Goal: Task Accomplishment & Management: Use online tool/utility

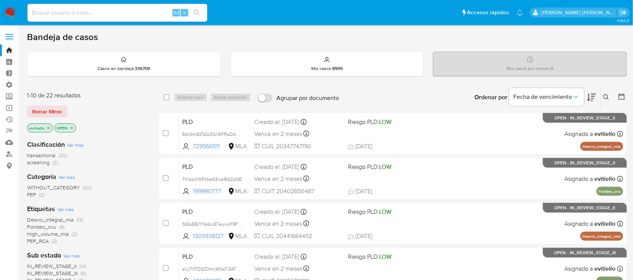
click at [98, 13] on input at bounding box center [117, 13] width 180 height 10
paste input "xoLaVvcVBysBxbkVJ83mUCKr"
type input "xoLaVvcVBysBxbkVJ83mUCKr"
click at [199, 14] on icon "search-icon" at bounding box center [197, 13] width 6 height 6
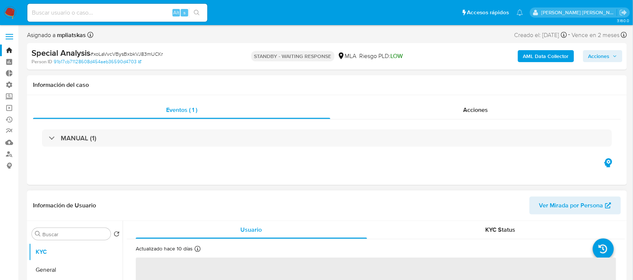
select select "10"
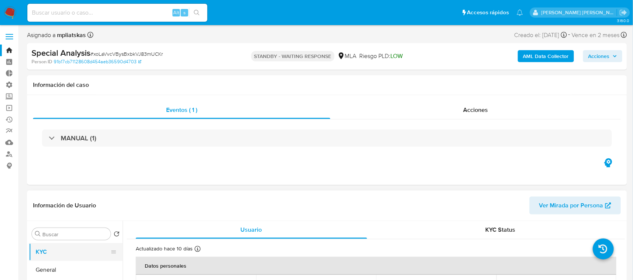
scroll to position [47, 0]
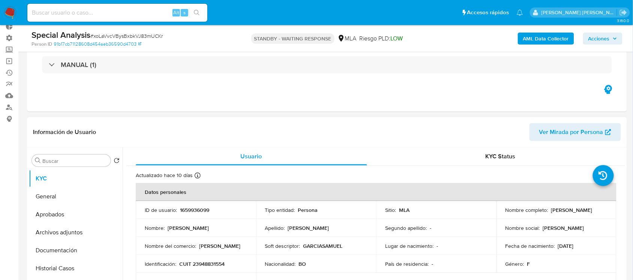
click at [197, 211] on p "1659936099" at bounding box center [194, 210] width 29 height 7
copy p "1659936099"
click at [111, 16] on input at bounding box center [117, 13] width 180 height 10
paste input "soiYZwiMjPCxqAHncJ49Rtj6"
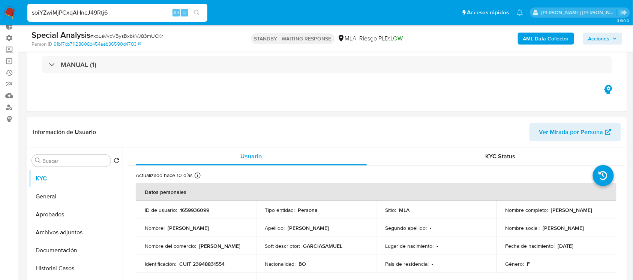
type input "soiYZwiMjPCxqAHncJ49Rtj6"
click at [201, 10] on button "search-icon" at bounding box center [196, 12] width 15 height 10
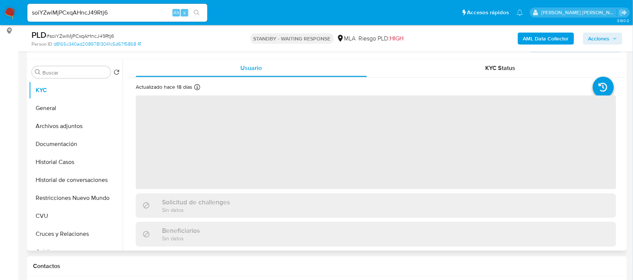
scroll to position [141, 0]
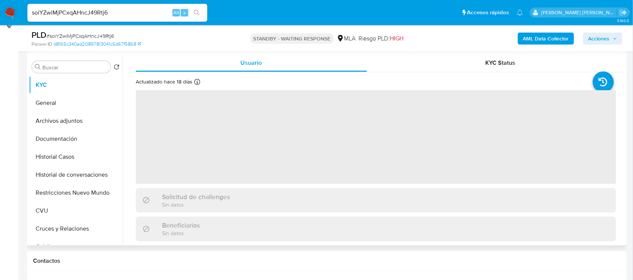
select select "10"
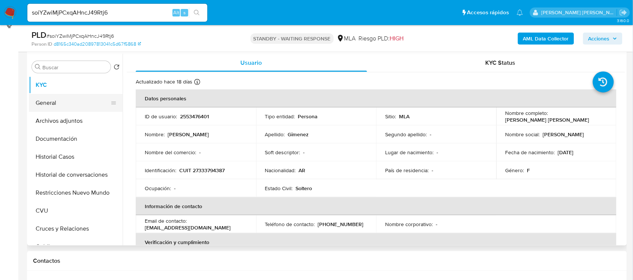
click at [85, 102] on button "General" at bounding box center [73, 103] width 88 height 18
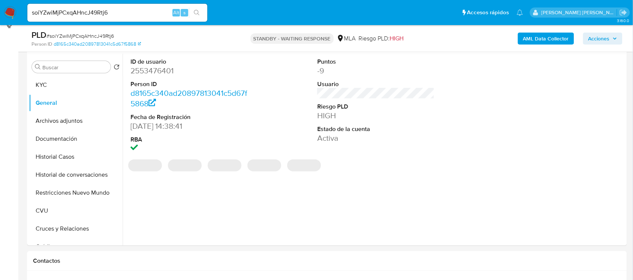
click at [164, 70] on dd "2553476401" at bounding box center [188, 71] width 117 height 10
copy dd "2553476401"
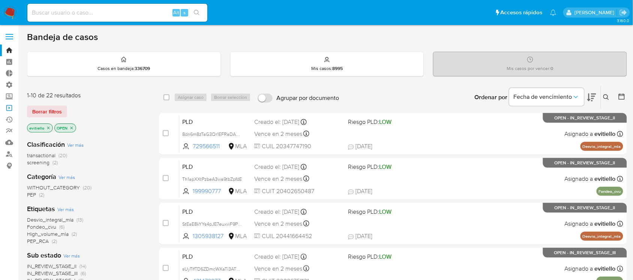
drag, startPoint x: 10, startPoint y: 109, endPoint x: 21, endPoint y: 111, distance: 10.2
click at [10, 109] on link "Operaciones masivas" at bounding box center [44, 108] width 89 height 12
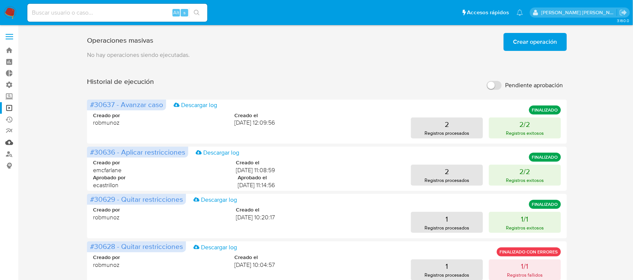
click at [8, 142] on link "Mulan" at bounding box center [44, 143] width 89 height 12
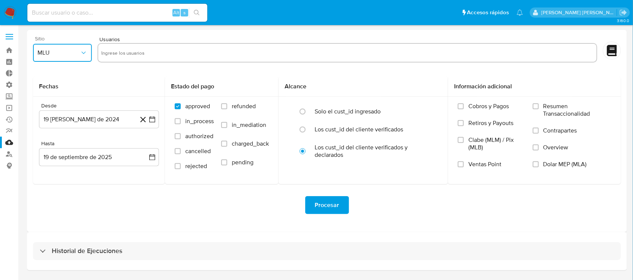
click at [64, 49] on span "MLU" at bounding box center [58, 52] width 42 height 7
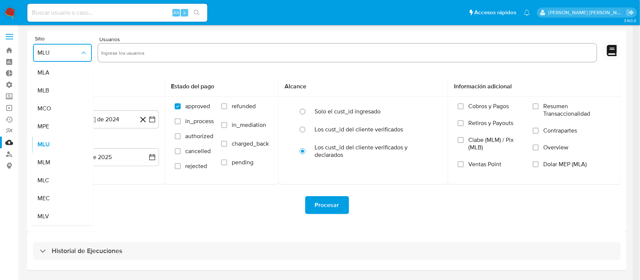
click at [65, 73] on div "MLA" at bounding box center [59, 73] width 45 height 18
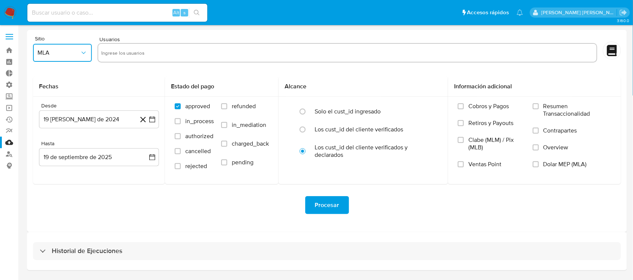
click at [149, 49] on input "text" at bounding box center [347, 53] width 492 height 12
type input "1659936099"
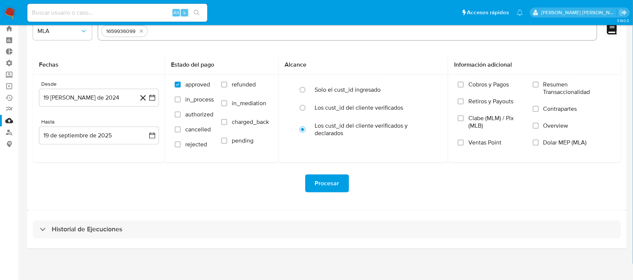
click at [100, 241] on div "Historial de Ejecuciones" at bounding box center [327, 230] width 600 height 38
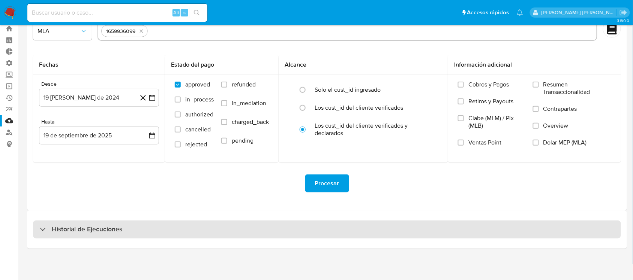
click at [105, 235] on div "Historial de Ejecuciones" at bounding box center [327, 230] width 588 height 18
select select "10"
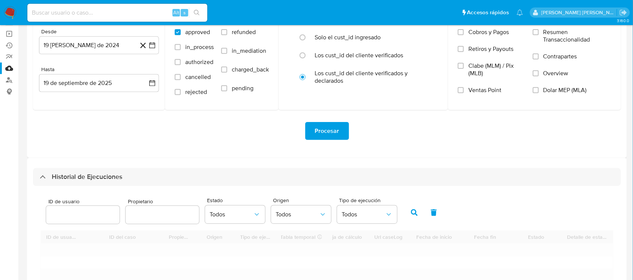
scroll to position [162, 0]
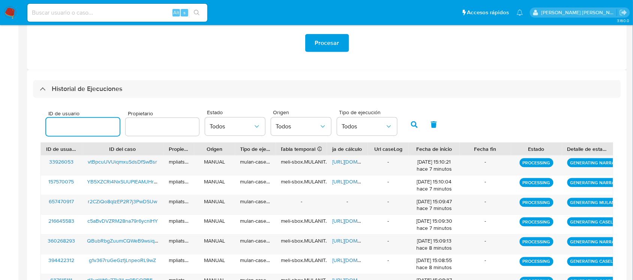
click at [89, 128] on input "number" at bounding box center [82, 127] width 73 height 10
click at [413, 122] on icon "button" at bounding box center [414, 124] width 7 height 7
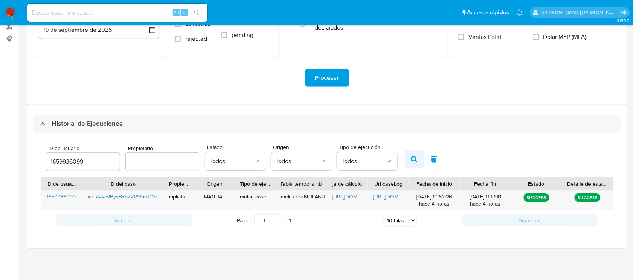
scroll to position [126, 0]
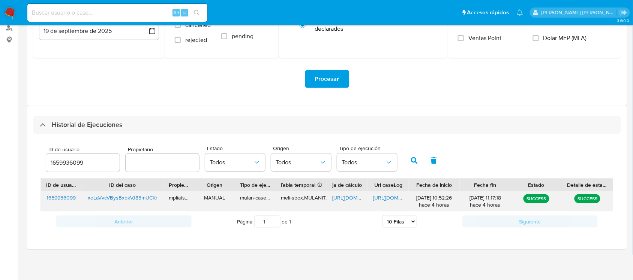
click at [392, 200] on span "https://docs.google.com/document/d/1tGixIMkwbWGIiSwcxRNupF2H0Hc-Gqb7GQWpgvHl_is…" at bounding box center [399, 197] width 52 height 7
click at [89, 164] on input "1659936099" at bounding box center [82, 163] width 73 height 10
type input "2553476401"
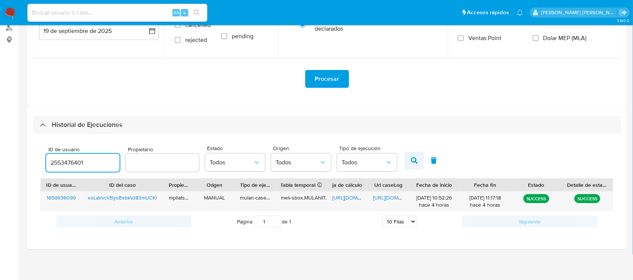
click at [411, 158] on icon "button" at bounding box center [414, 160] width 7 height 7
click at [381, 196] on span "https://docs.google.com/document/d/18mspmBN_P3eA0JzeUWvPZ0MN6K7lcmAqm7yz3HTsOkA…" at bounding box center [399, 197] width 52 height 7
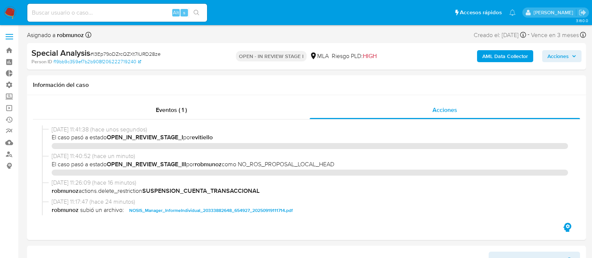
select select "10"
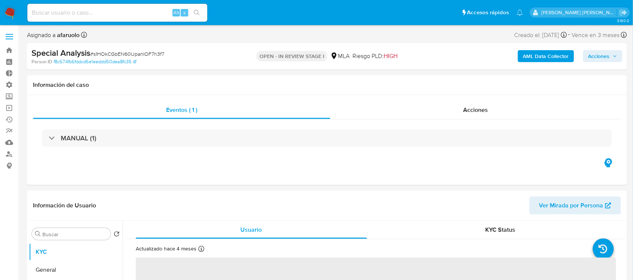
select select "10"
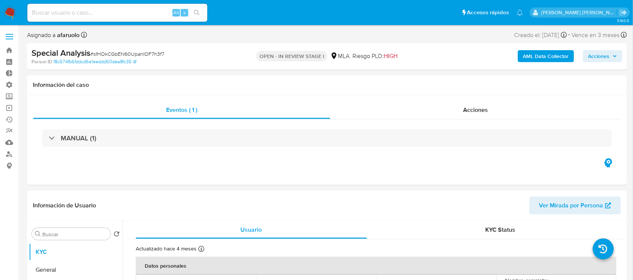
click at [604, 55] on span "Acciones" at bounding box center [598, 56] width 21 height 12
